Goal: Information Seeking & Learning: Learn about a topic

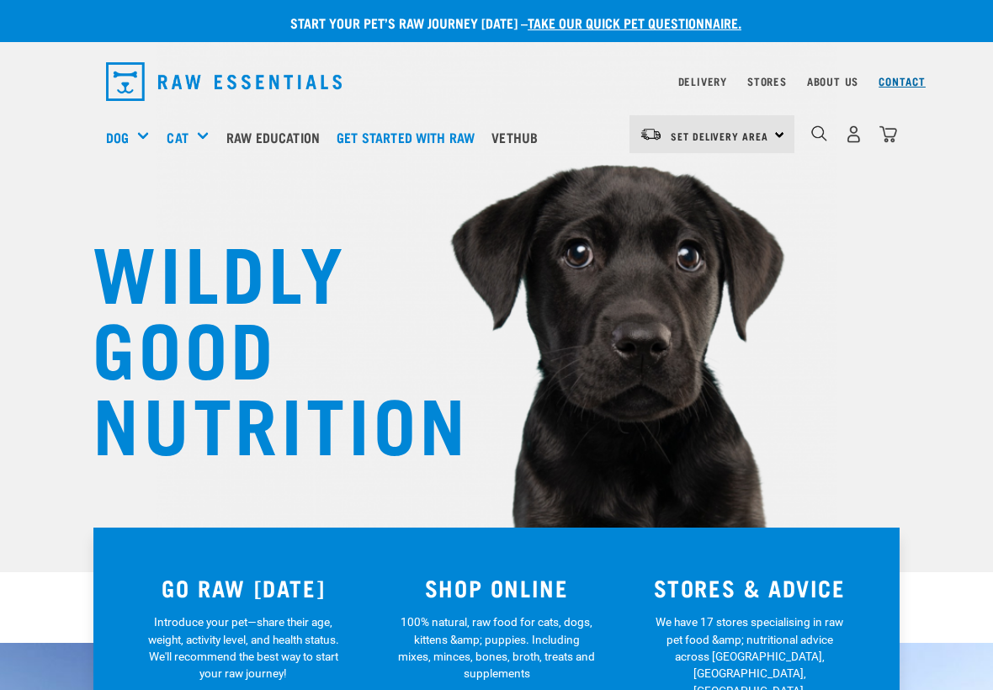
click at [892, 84] on link "Contact" at bounding box center [902, 81] width 47 height 6
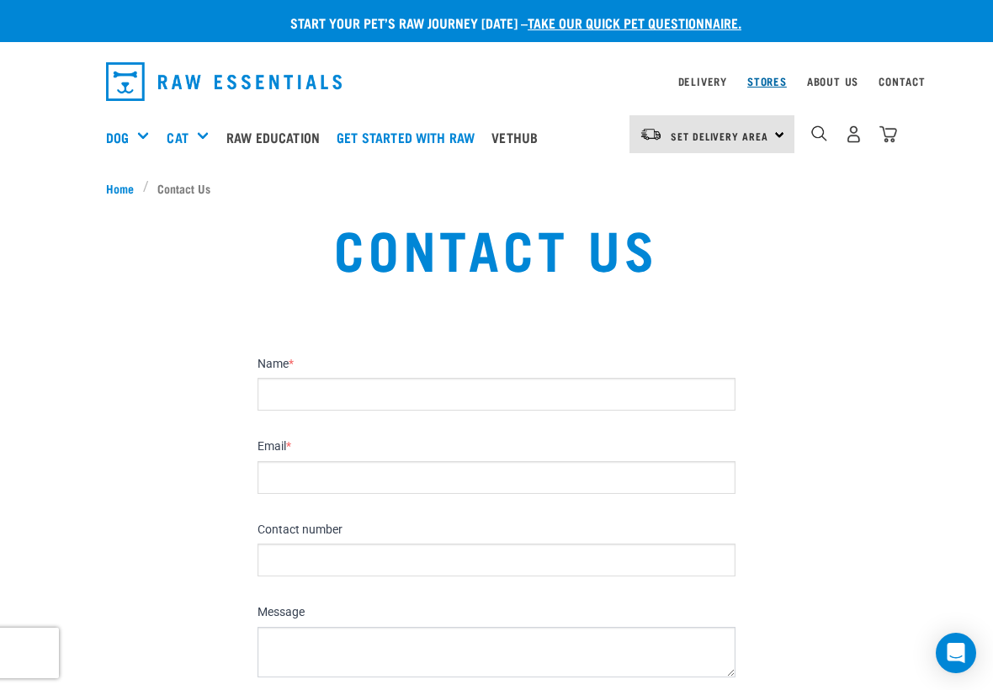
click at [774, 83] on link "Stores" at bounding box center [767, 81] width 40 height 6
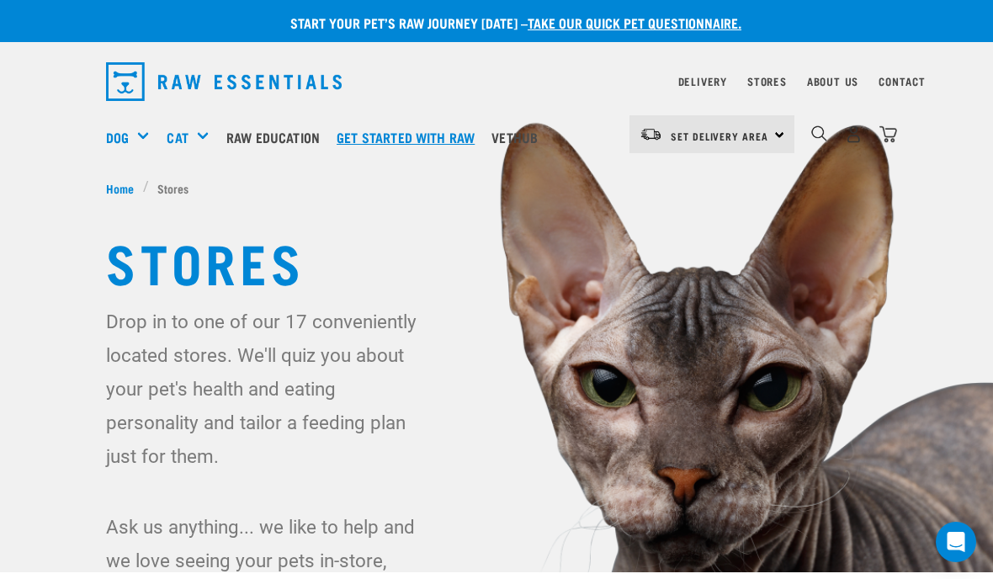
click at [412, 143] on link "Get started with Raw" at bounding box center [409, 137] width 155 height 67
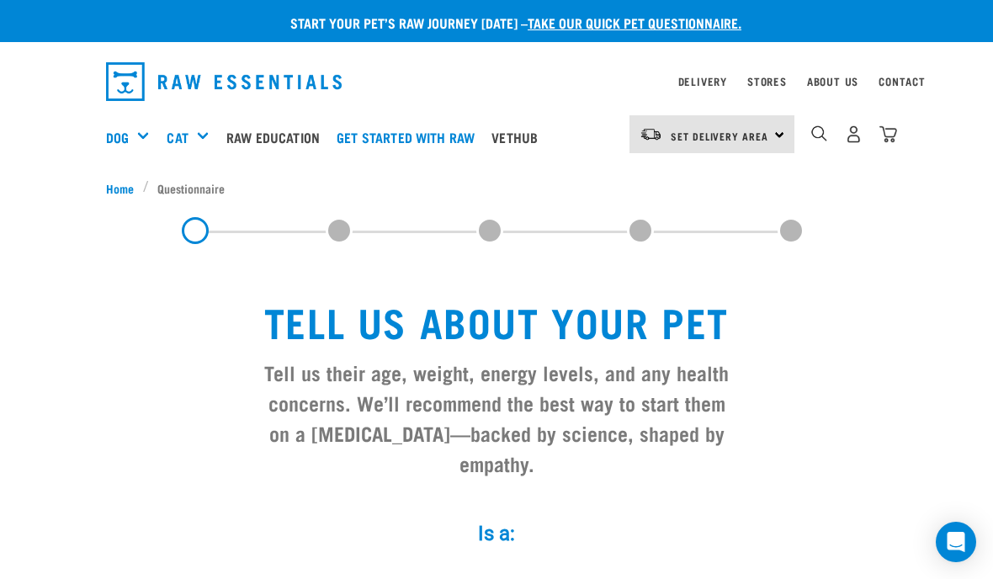
click at [532, 136] on link "Vethub" at bounding box center [518, 137] width 63 height 67
